Goal: Answer question/provide support

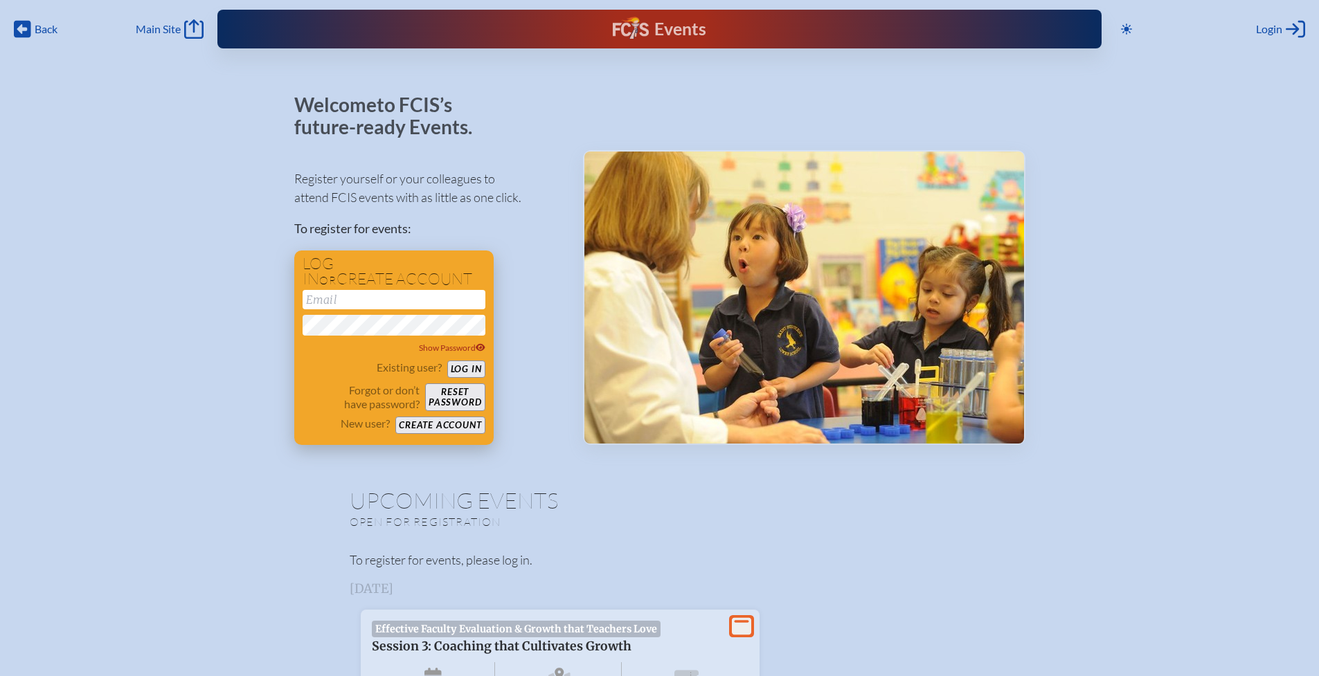
type input "[EMAIL_ADDRESS][DOMAIN_NAME]"
click at [459, 367] on button "Log in" at bounding box center [466, 369] width 38 height 17
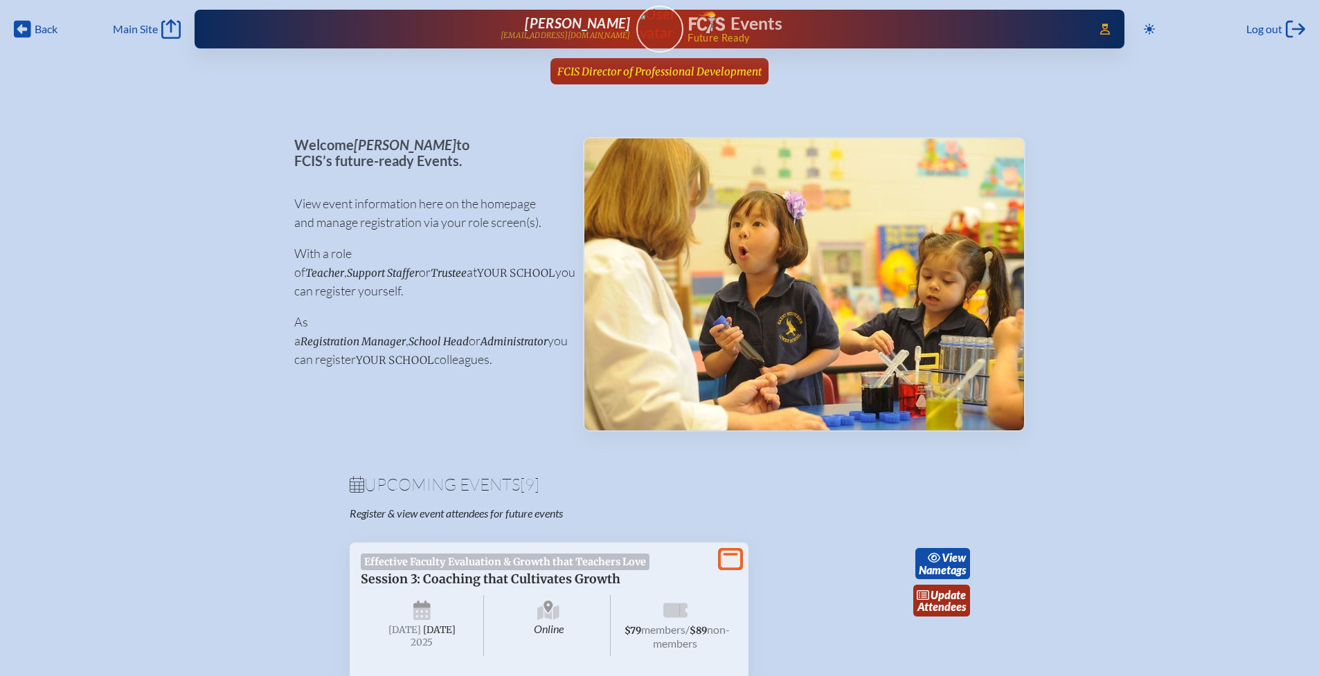
click at [602, 76] on span "FCIS Director of Professional Development" at bounding box center [659, 71] width 204 height 13
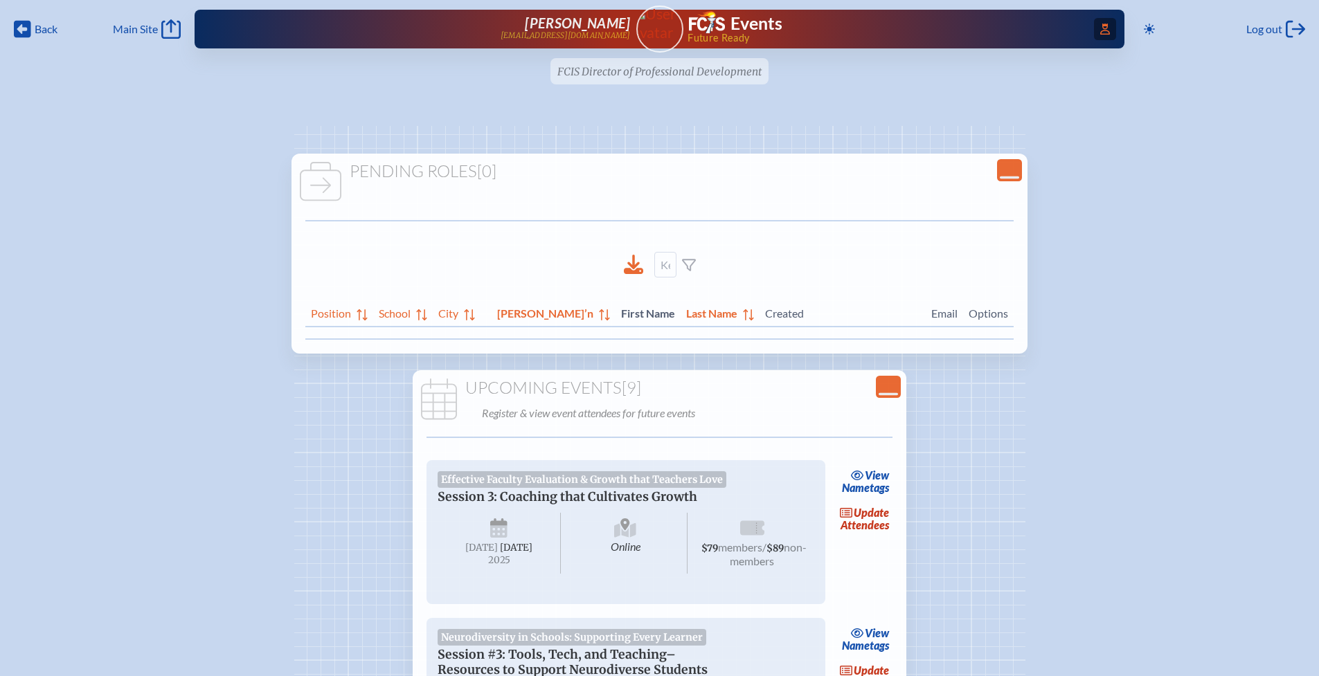
click at [1100, 34] on icon at bounding box center [1105, 29] width 10 height 11
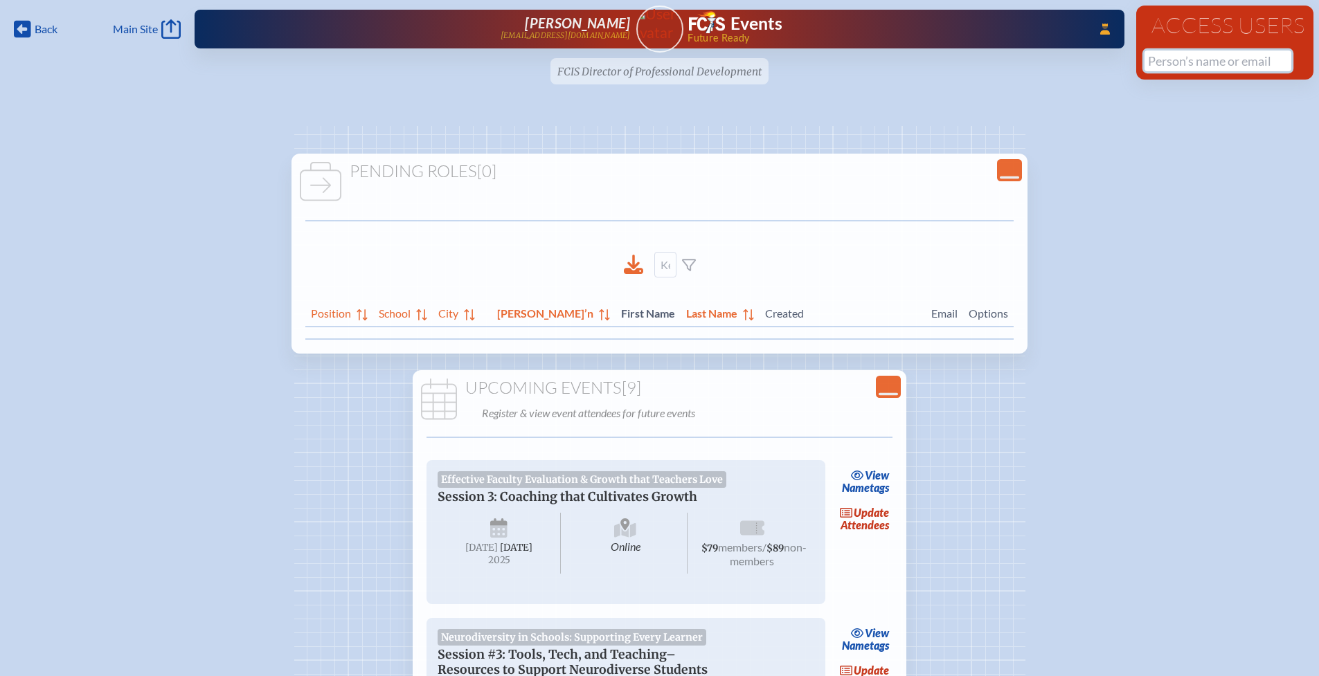
click at [1192, 59] on input "text" at bounding box center [1217, 61] width 147 height 21
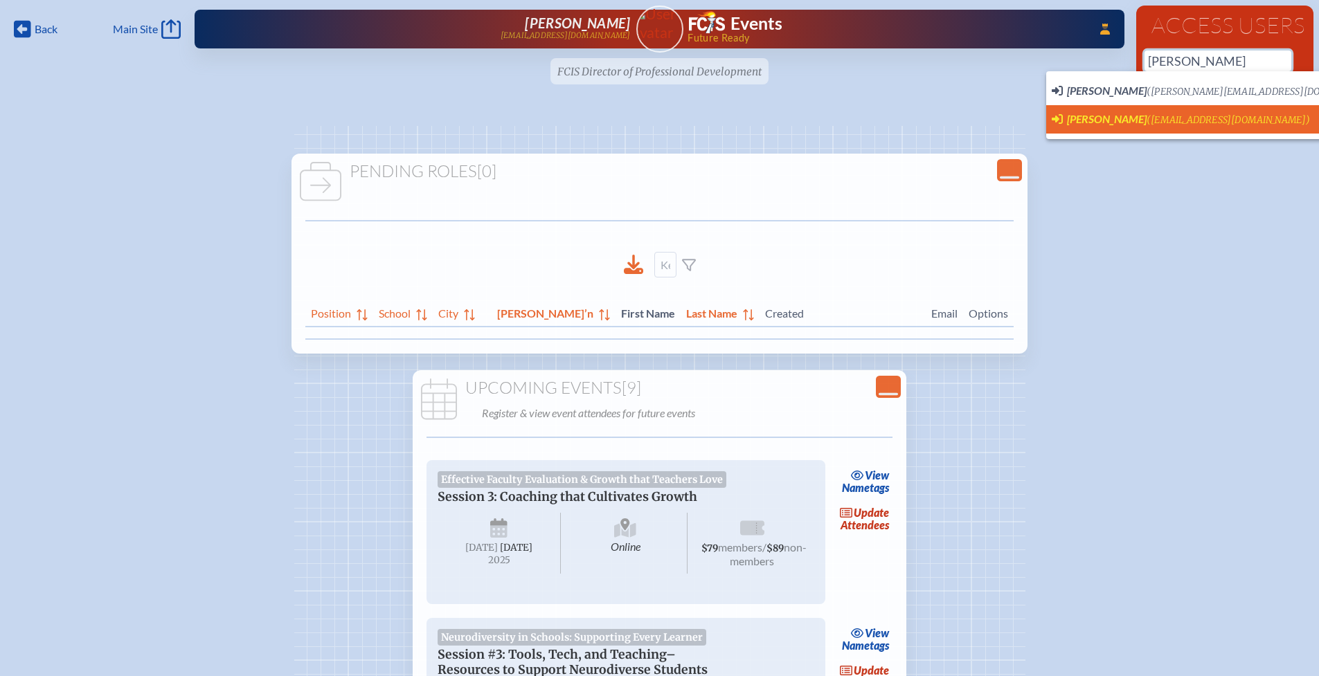
scroll to position [0, 10]
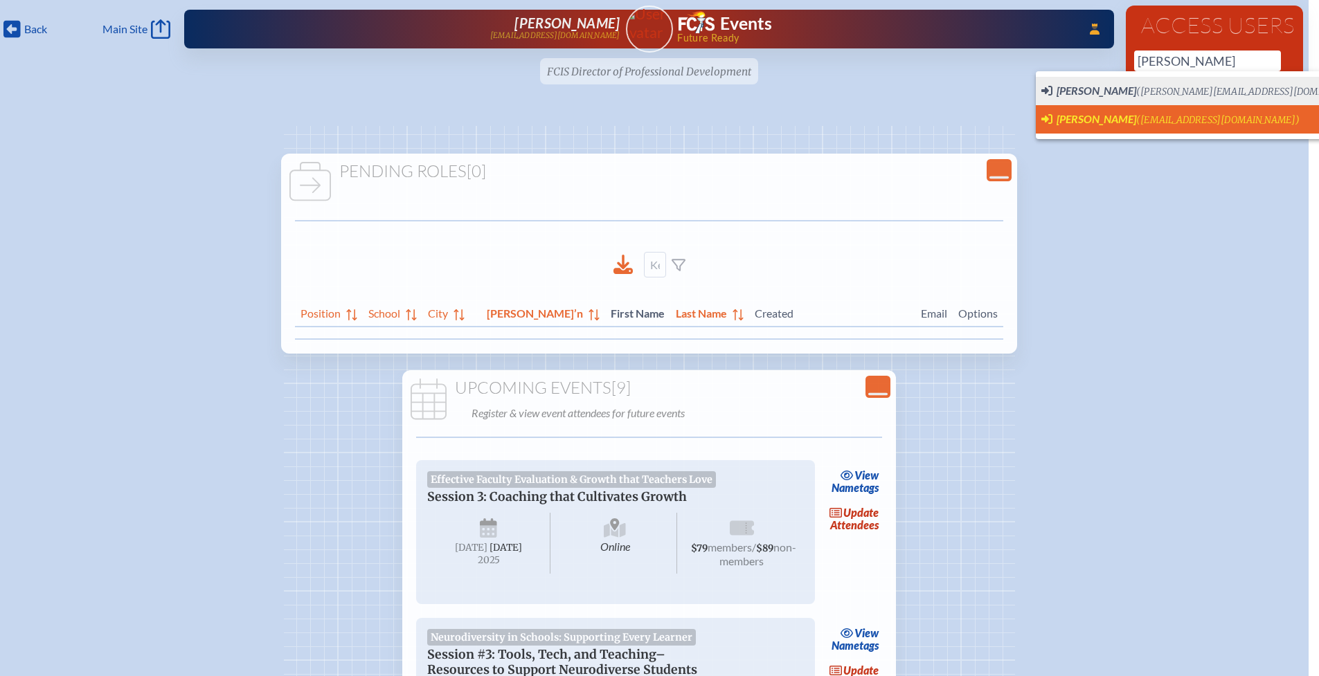
click at [1153, 121] on span "([EMAIL_ADDRESS][DOMAIN_NAME])" at bounding box center [1217, 120] width 163 height 12
type input "[EMAIL_ADDRESS][DOMAIN_NAME]"
